Goal: Task Accomplishment & Management: Use online tool/utility

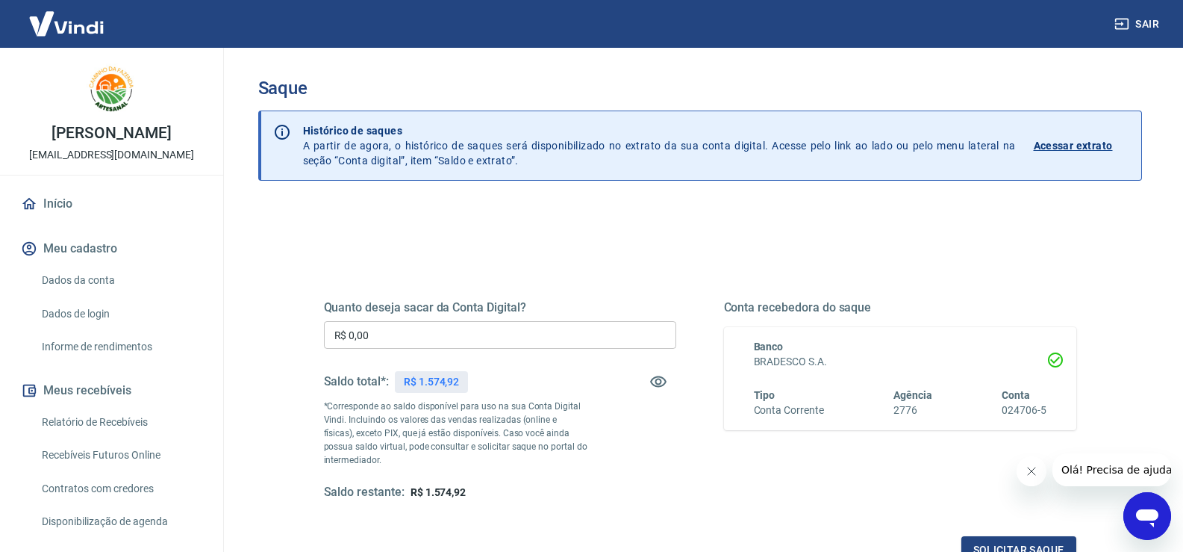
click at [553, 325] on input "R$ 0,00" at bounding box center [500, 335] width 352 height 28
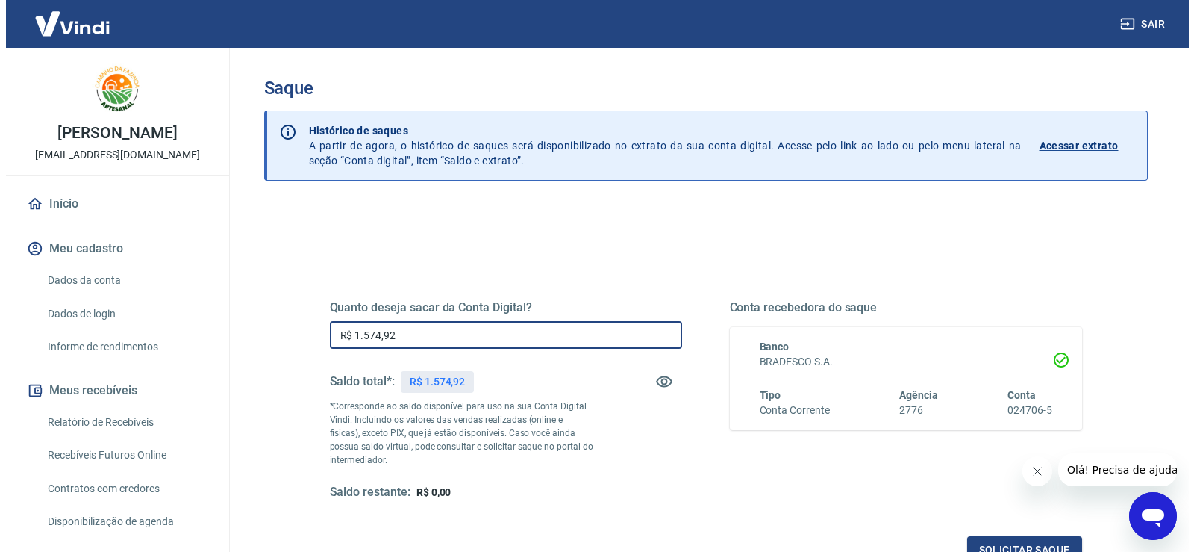
scroll to position [75, 0]
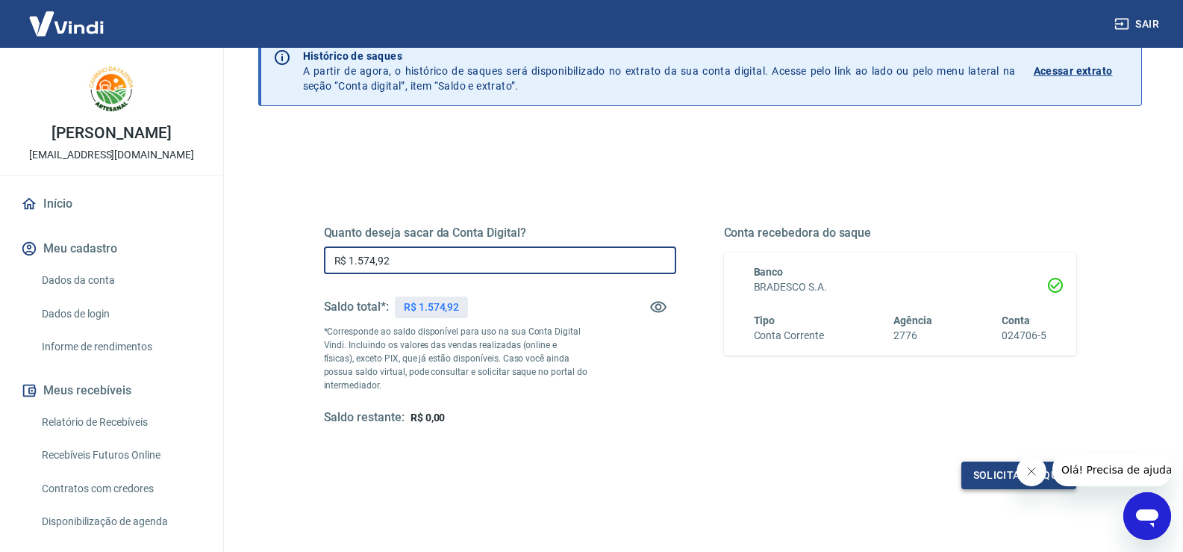
type input "R$ 1.574,92"
click at [990, 470] on button "Solicitar saque" at bounding box center [1018, 475] width 115 height 28
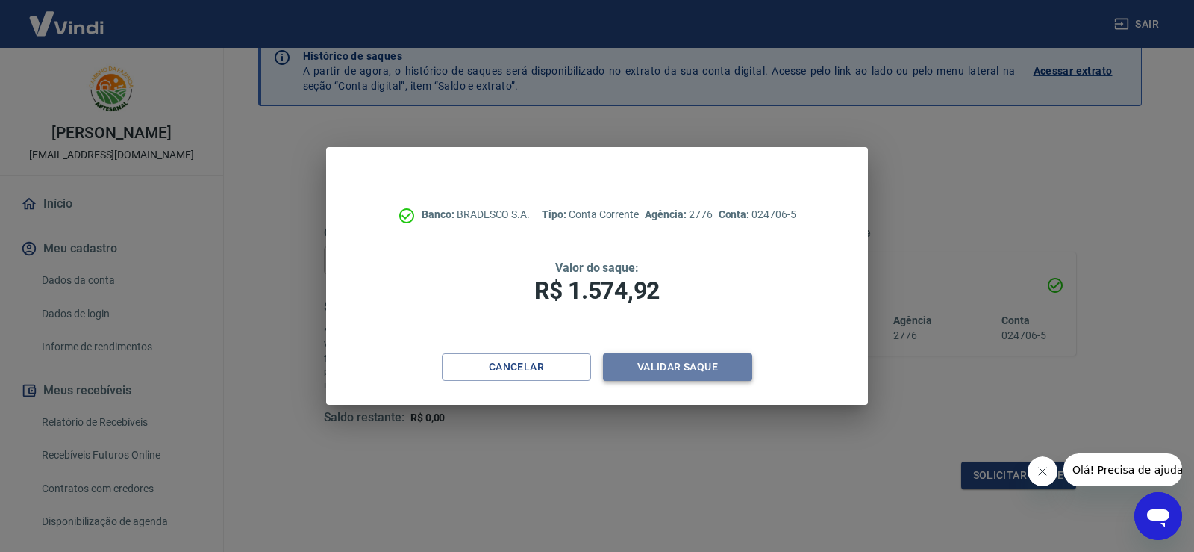
click at [646, 374] on button "Validar saque" at bounding box center [677, 367] width 149 height 28
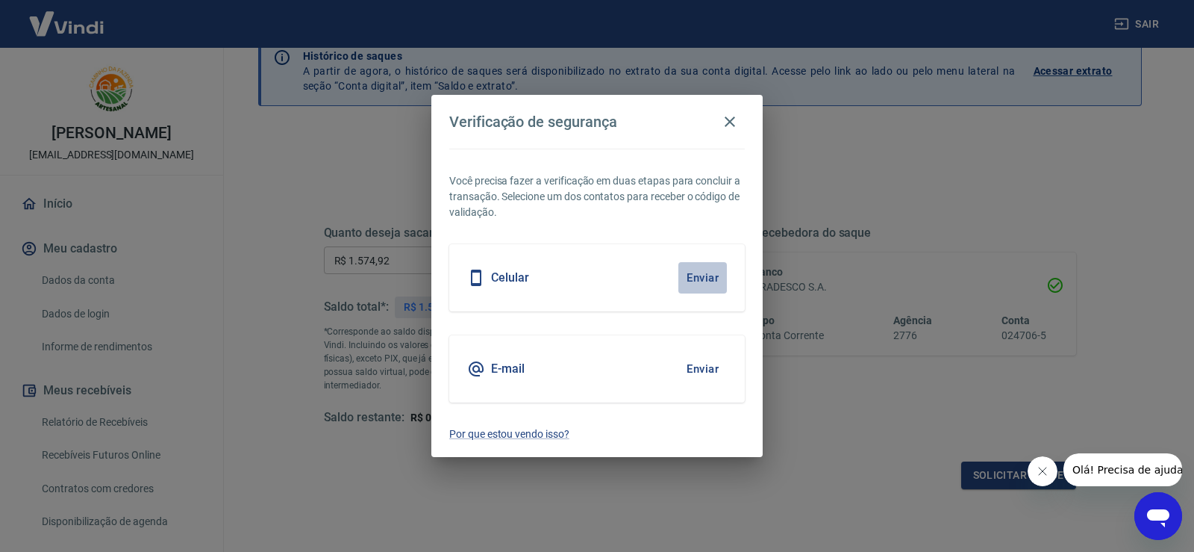
click at [702, 273] on button "Enviar" at bounding box center [702, 277] width 49 height 31
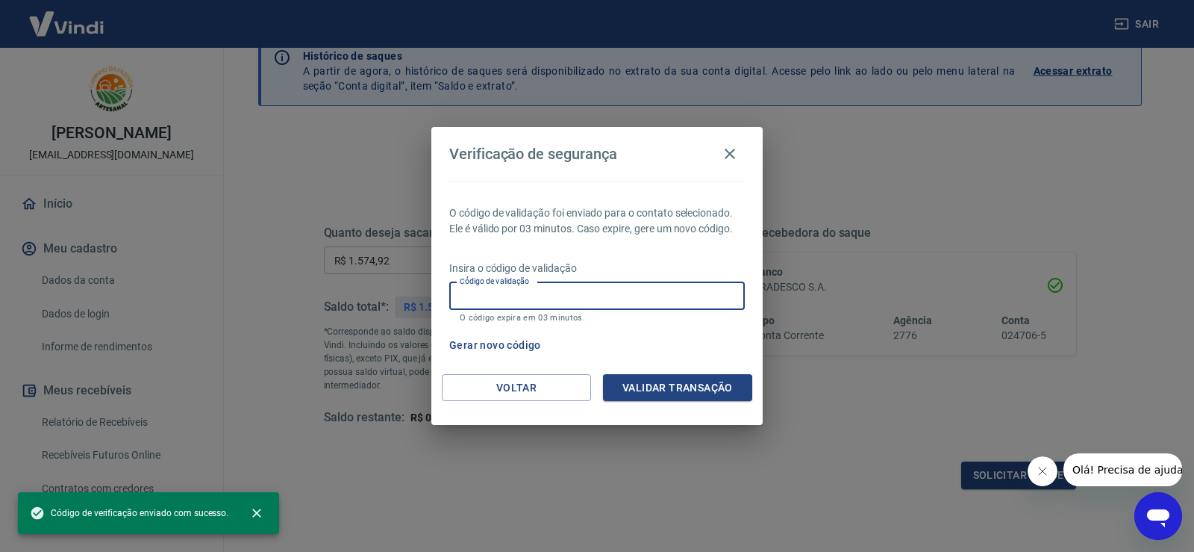
click at [605, 296] on input "Código de validação" at bounding box center [597, 296] width 296 height 28
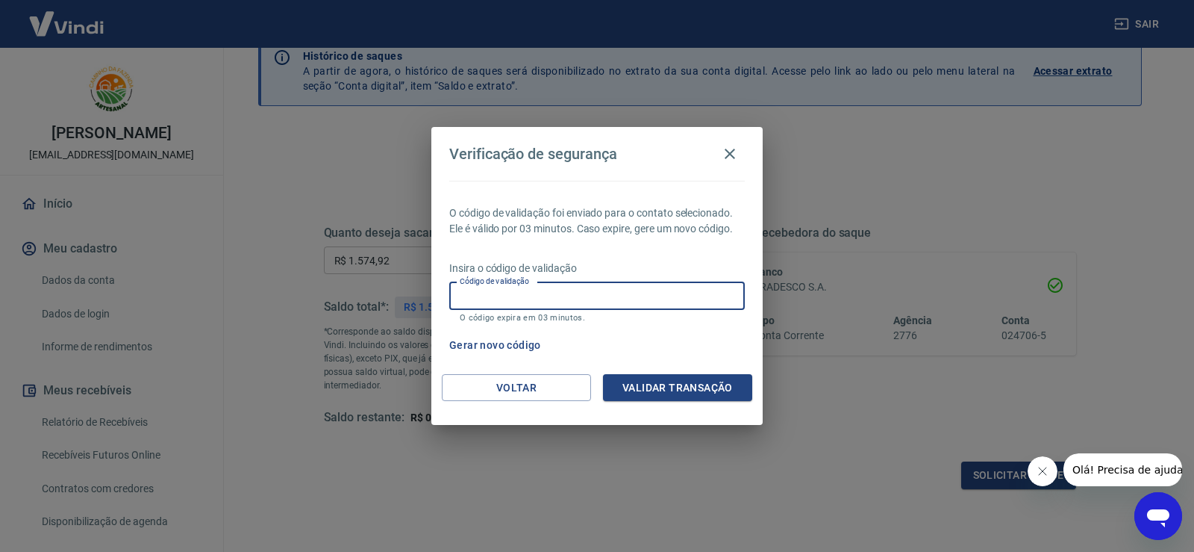
click at [611, 302] on input "Código de validação" at bounding box center [597, 296] width 296 height 28
type input "682595"
click at [663, 392] on button "Validar transação" at bounding box center [677, 388] width 149 height 28
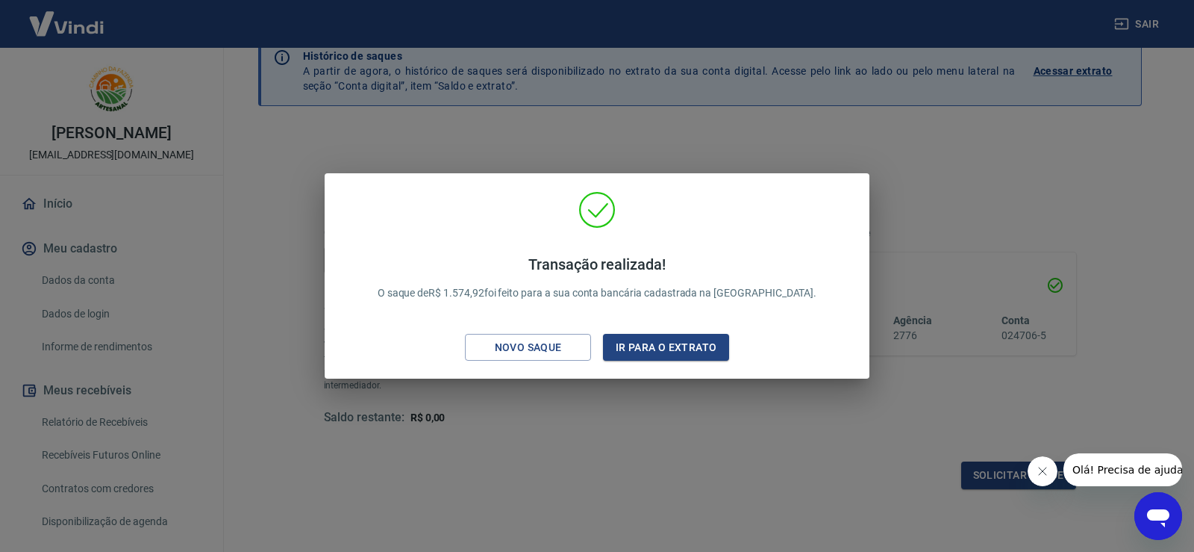
click at [793, 234] on div "Transação realizada! O saque de R$ 1.574,92 foi feito para a sua conta bancária…" at bounding box center [597, 279] width 521 height 176
drag, startPoint x: 851, startPoint y: 175, endPoint x: 864, endPoint y: 160, distance: 19.5
click at [852, 173] on div "Transação realizada! O saque de R$ 1.574,92 foi feito para a sua conta bancária…" at bounding box center [597, 276] width 545 height 206
click at [869, 153] on div "Transação realizada! O saque de R$ 1.574,92 foi feito para a sua conta bancária…" at bounding box center [597, 276] width 1194 height 552
